Goal: Information Seeking & Learning: Understand process/instructions

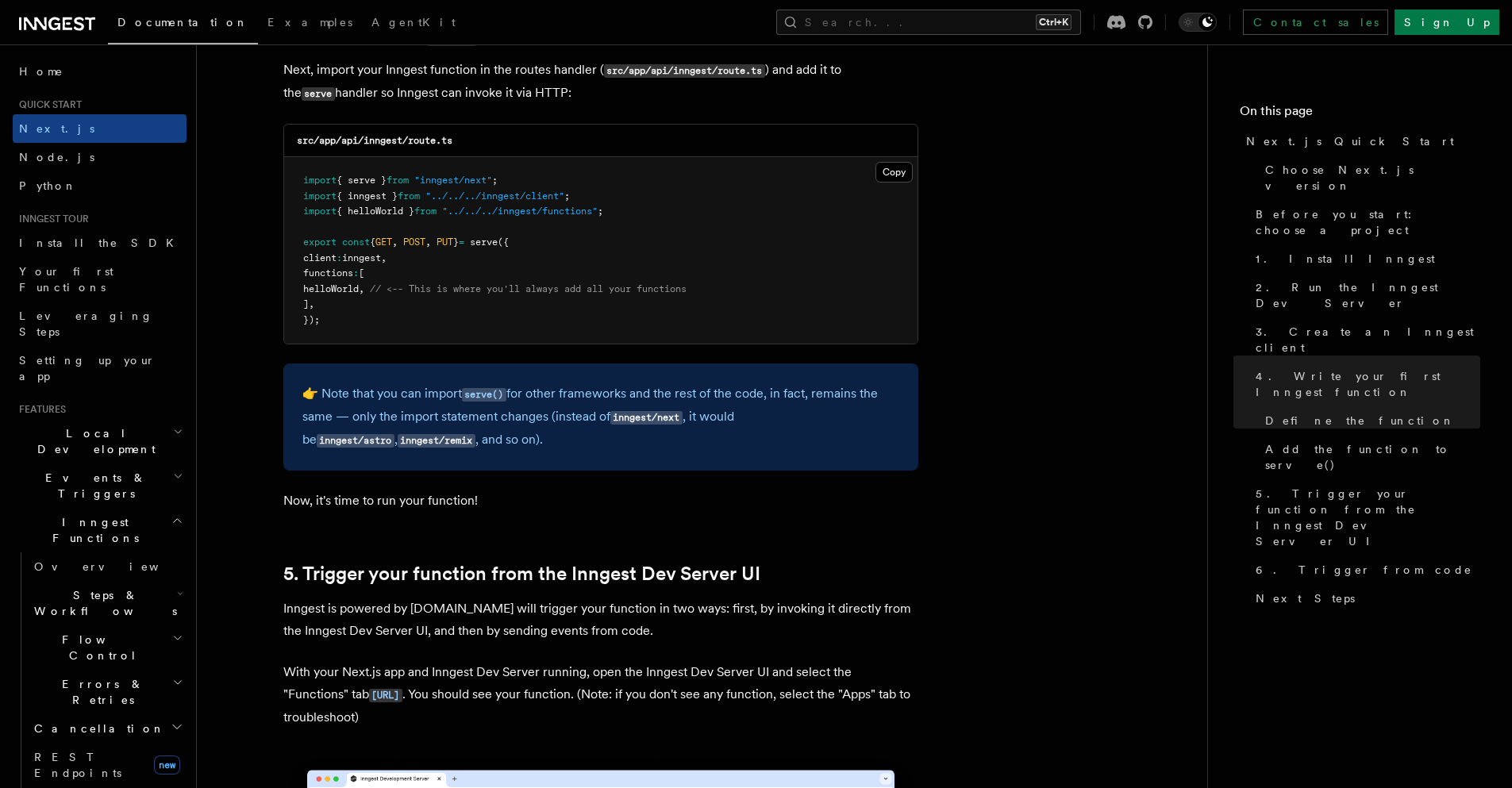
scroll to position [3173, 0]
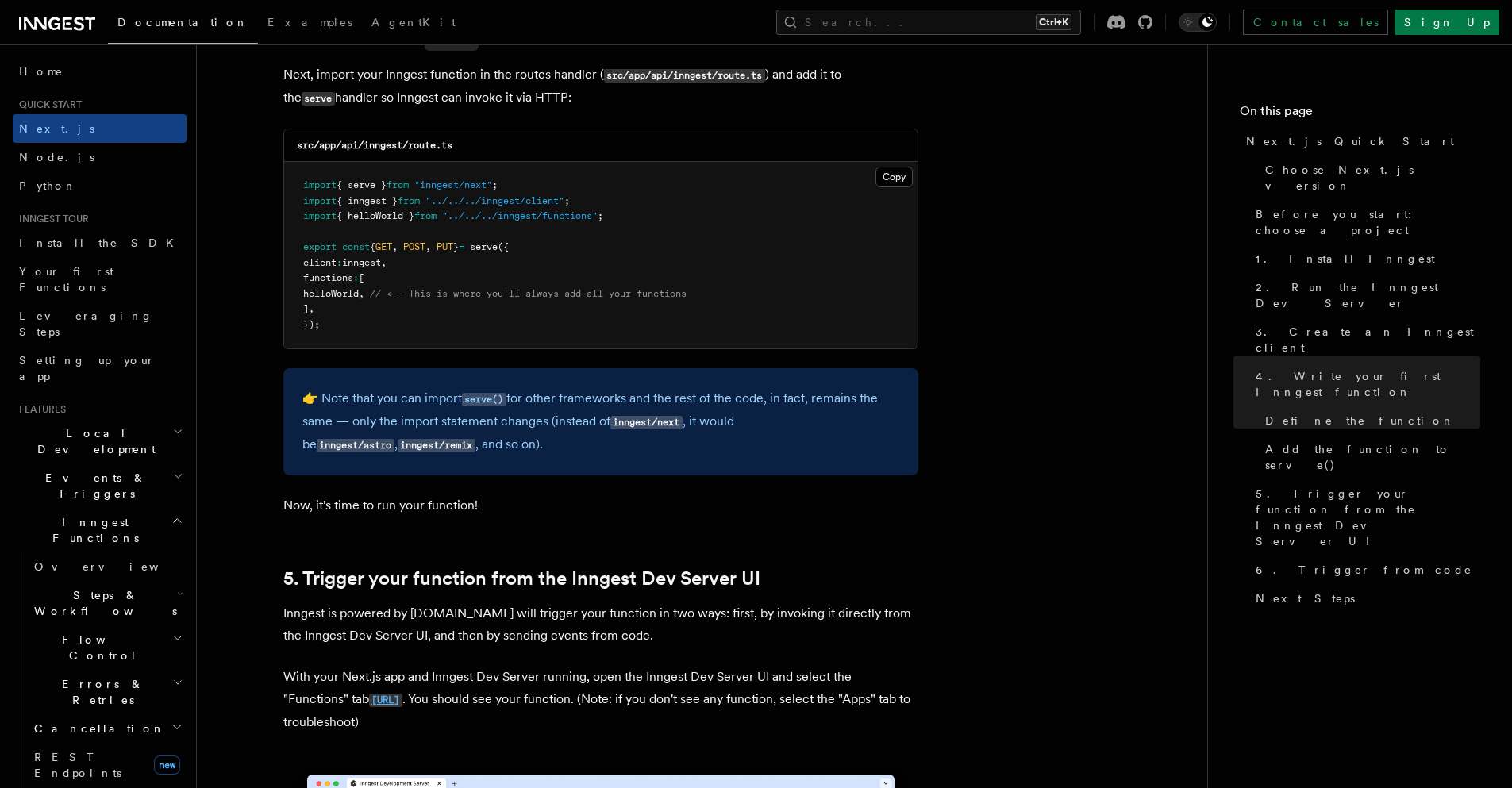
click at [369, 697] on code "[URL]" at bounding box center [386, 700] width 33 height 13
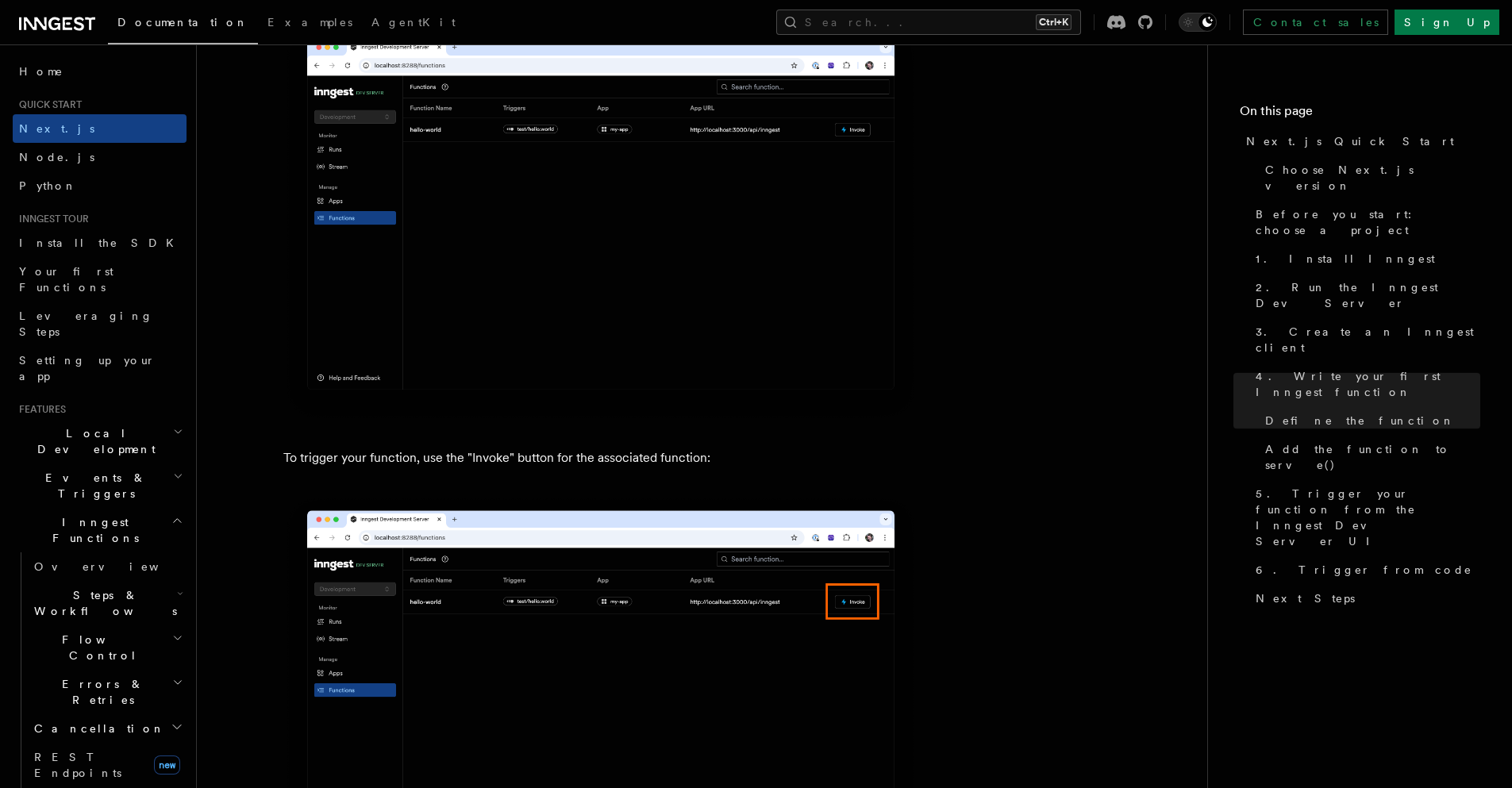
scroll to position [3966, 0]
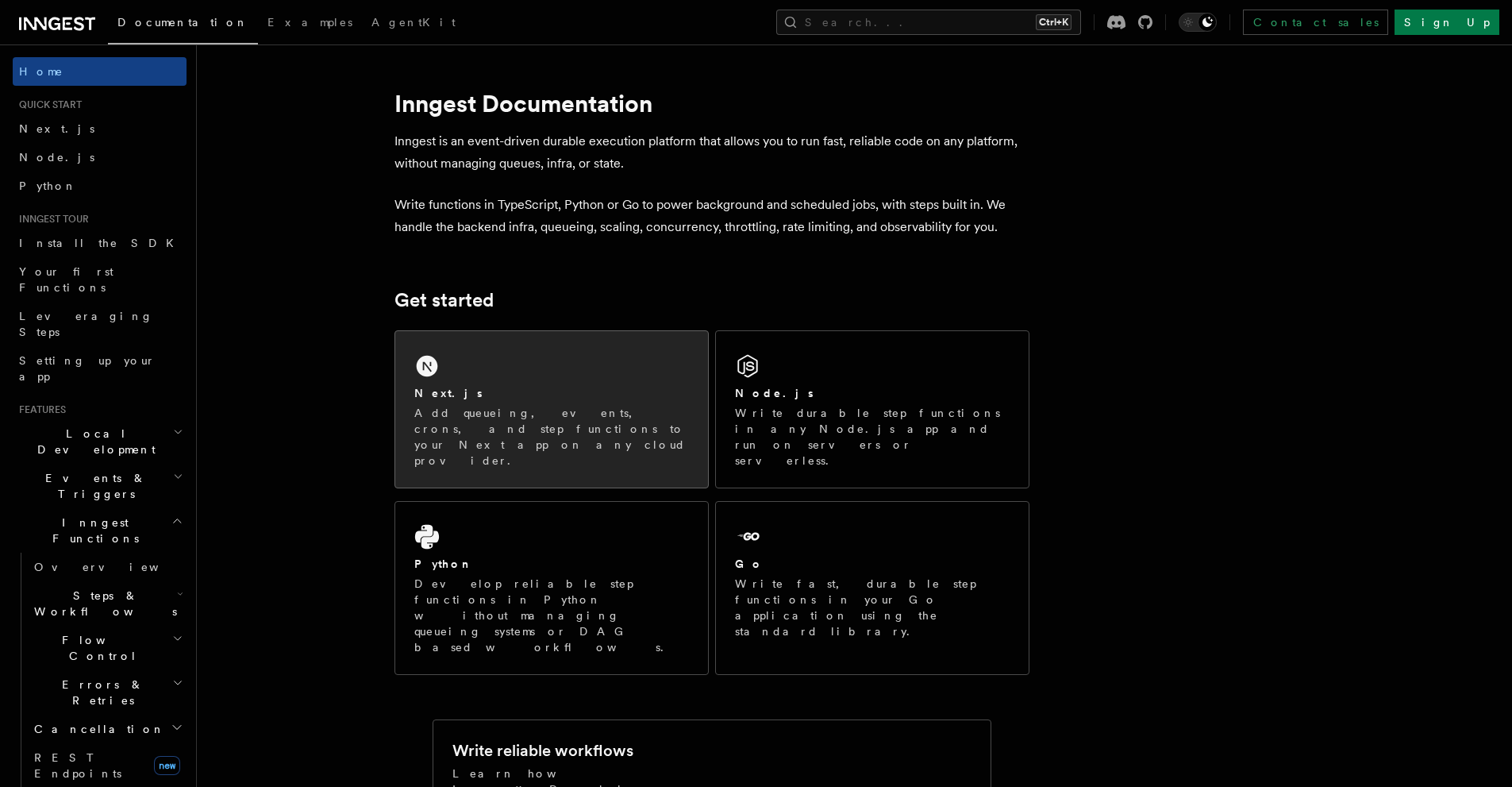
click at [466, 354] on div "Next.js Add queueing, events, crons, and step functions to your Next app on any…" at bounding box center [551, 409] width 313 height 156
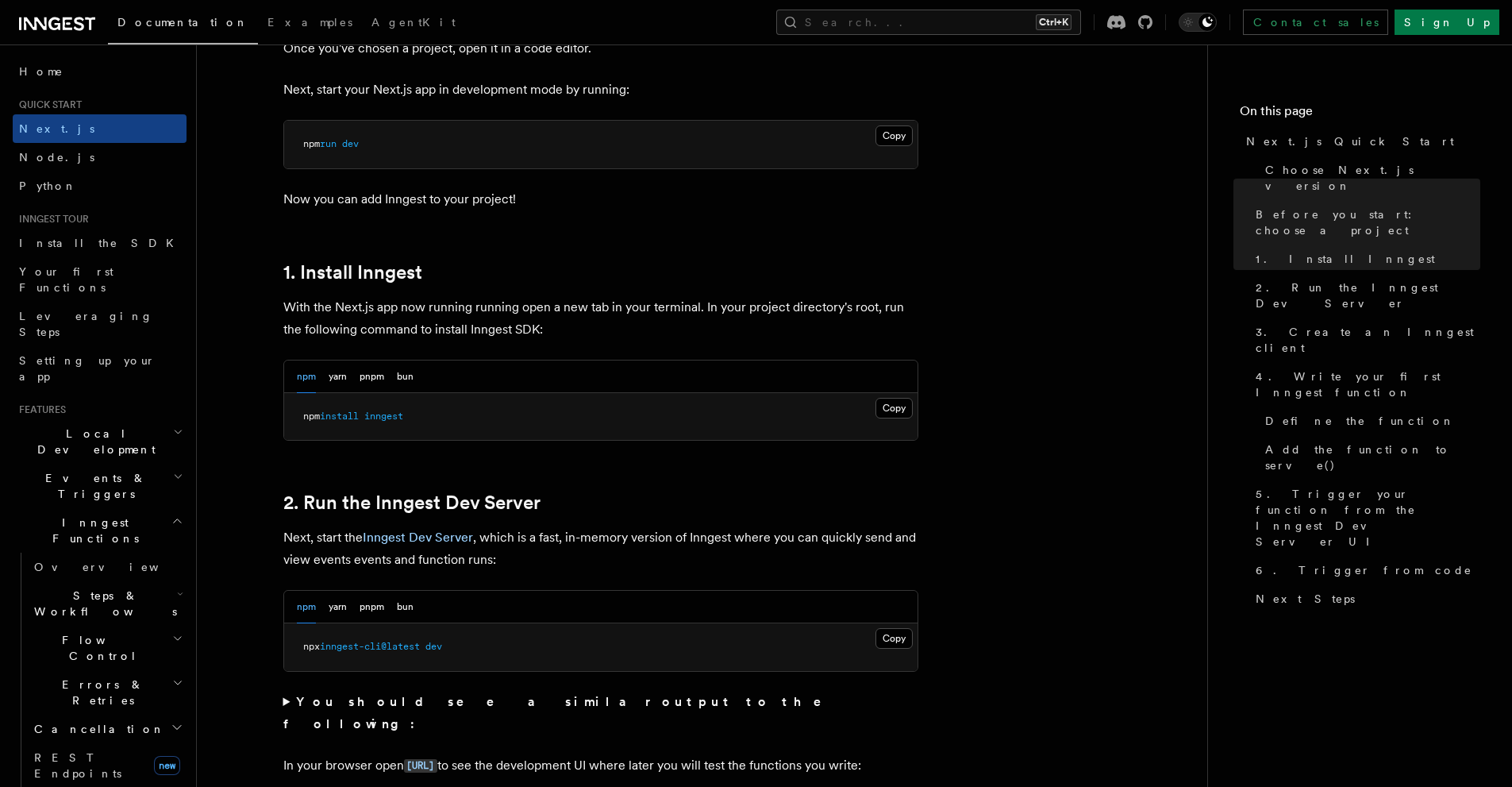
scroll to position [715, 0]
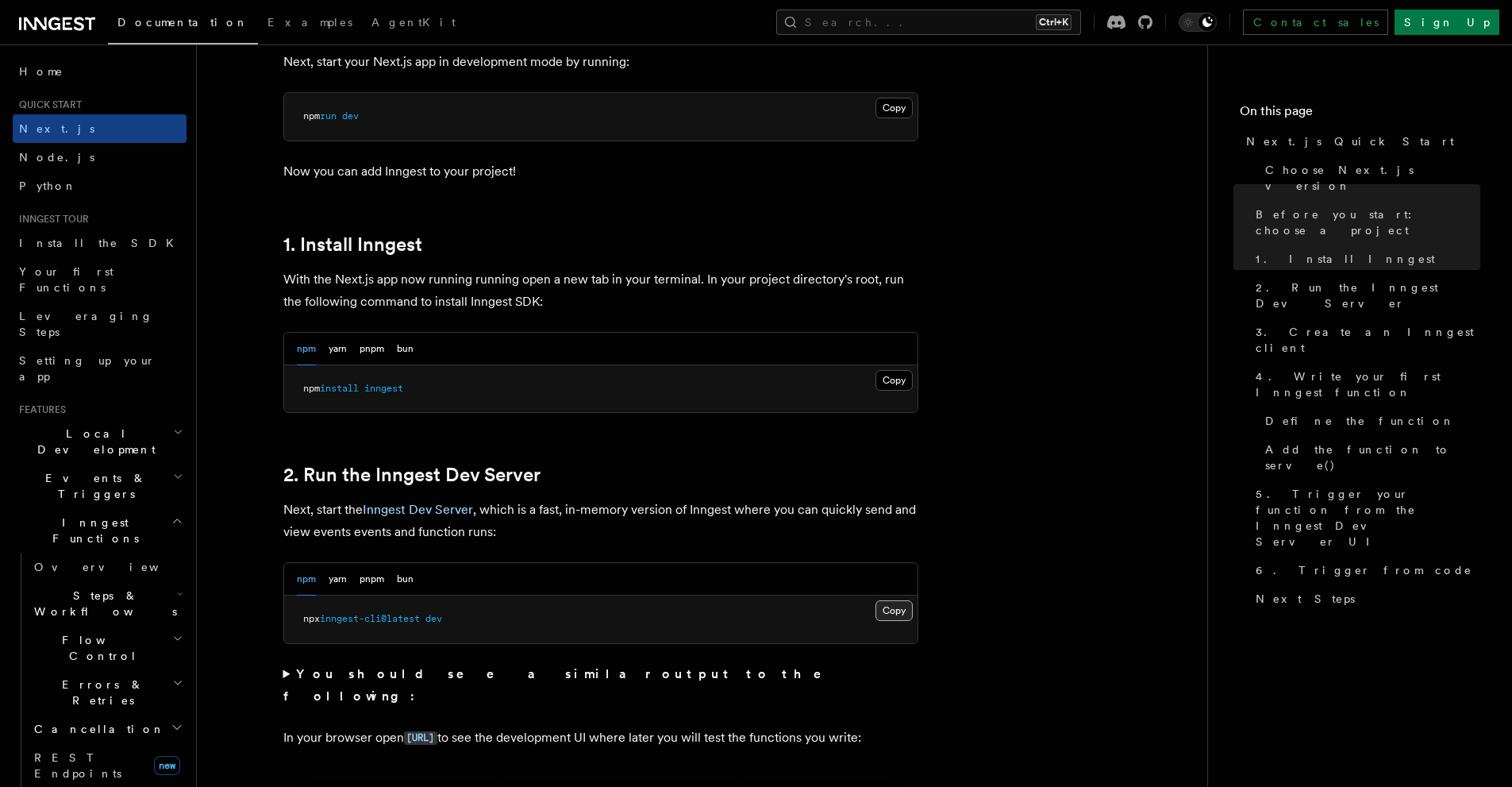
click at [889, 612] on button "Copy Copied" at bounding box center [894, 610] width 37 height 21
